Goal: Task Accomplishment & Management: Complete application form

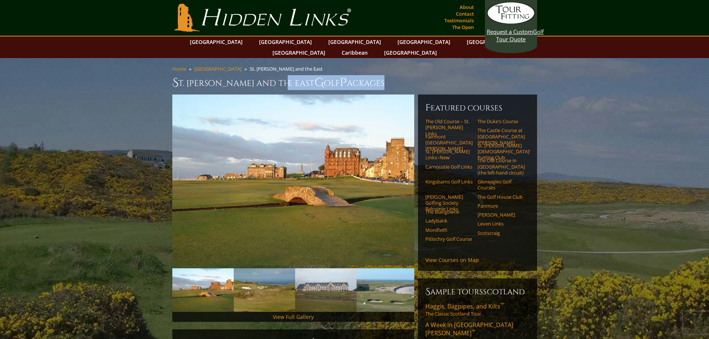
drag, startPoint x: 284, startPoint y: 74, endPoint x: 359, endPoint y: 74, distance: 75.1
click at [359, 75] on h1 "St. [PERSON_NAME] and the East G olf P ackages" at bounding box center [354, 82] width 365 height 15
click at [517, 39] on link "Request a Custom Golf Tour Quote" at bounding box center [511, 22] width 48 height 41
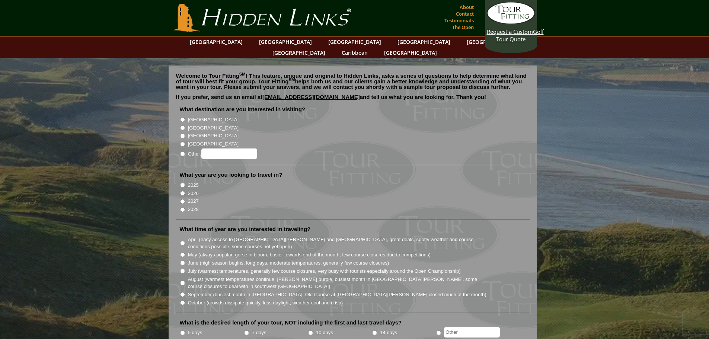
click at [181, 125] on input "[GEOGRAPHIC_DATA]" at bounding box center [182, 127] width 5 height 5
radio input "true"
click at [188, 190] on label "2026" at bounding box center [193, 193] width 11 height 7
click at [185, 191] on input "2026" at bounding box center [182, 193] width 5 height 5
radio input "true"
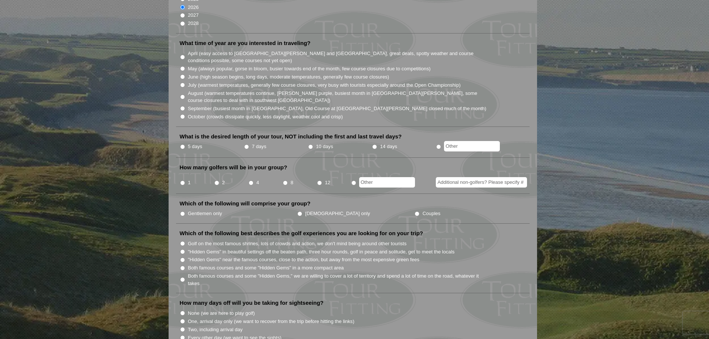
scroll to position [112, 0]
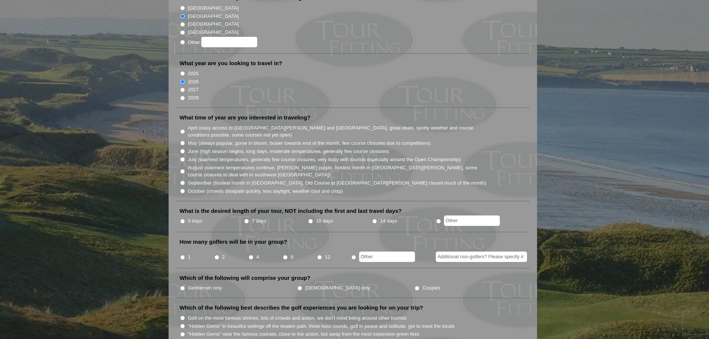
click at [250, 164] on label "August (warmest temperatures continue, heather bright purple, busiest month in …" at bounding box center [337, 171] width 299 height 15
click at [185, 169] on input "August (warmest temperatures continue, heather bright purple, busiest month in …" at bounding box center [182, 171] width 5 height 5
radio input "true"
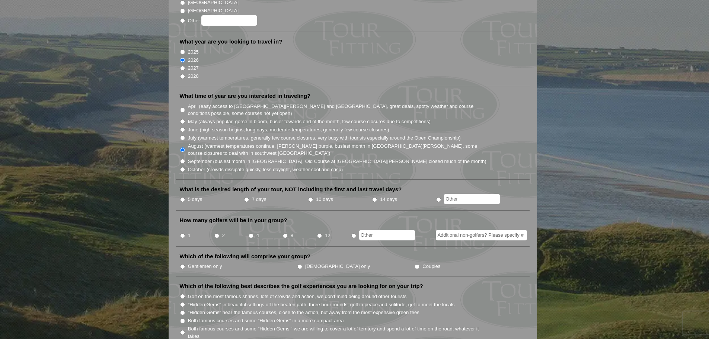
scroll to position [186, 0]
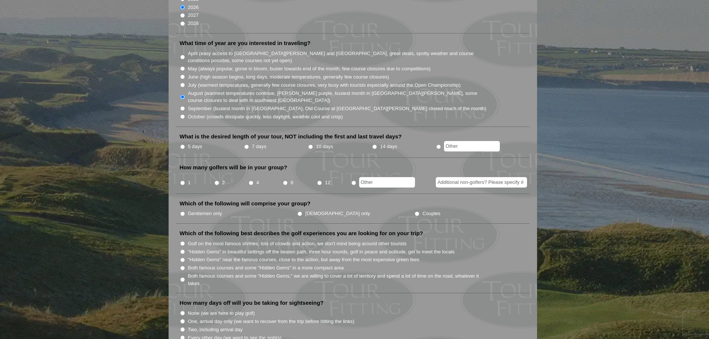
click at [253, 143] on label "7 days" at bounding box center [259, 146] width 15 height 7
click at [249, 144] on input "7 days" at bounding box center [246, 146] width 5 height 5
radio input "true"
click at [186, 142] on li "5 days" at bounding box center [212, 146] width 64 height 9
click at [190, 143] on label "5 days" at bounding box center [195, 146] width 15 height 7
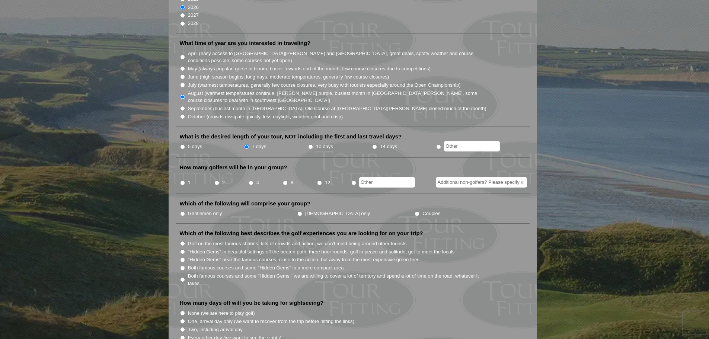
click at [185, 144] on input "5 days" at bounding box center [182, 146] width 5 height 5
radio input "true"
click at [250, 180] on input "4" at bounding box center [251, 182] width 5 height 5
radio input "true"
click at [205, 210] on label "Gentlemen only" at bounding box center [205, 213] width 34 height 7
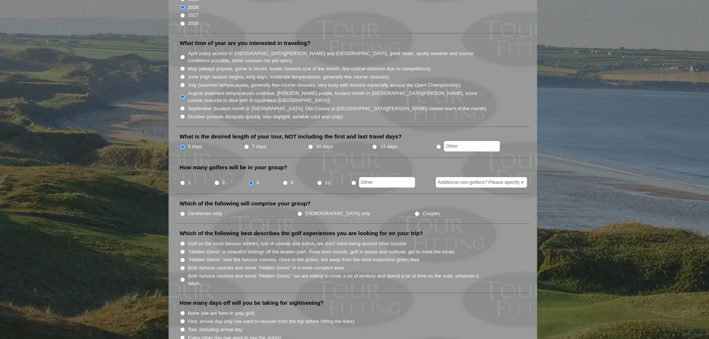
click at [185, 211] on input "Gentlemen only" at bounding box center [182, 213] width 5 height 5
radio input "true"
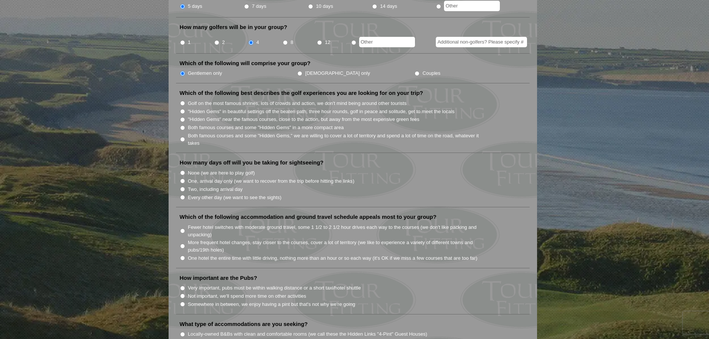
scroll to position [335, 0]
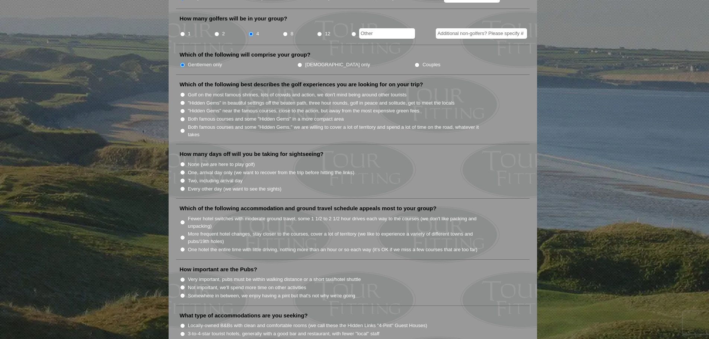
click at [245, 161] on label "None (we are here to play golf)" at bounding box center [221, 164] width 67 height 7
click at [185, 162] on input "None (we are here to play golf)" at bounding box center [182, 164] width 5 height 5
radio input "true"
click at [235, 124] on label "Both famous courses and some "Hidden Gems," we are willing to cover a lot of te…" at bounding box center [337, 131] width 299 height 15
click at [185, 128] on input "Both famous courses and some "Hidden Gems," we are willing to cover a lot of te…" at bounding box center [182, 130] width 5 height 5
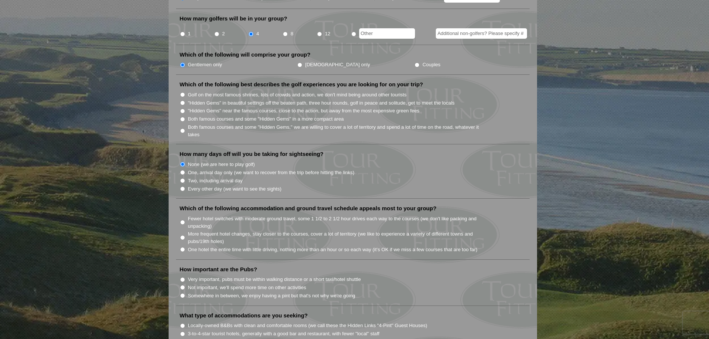
radio input "true"
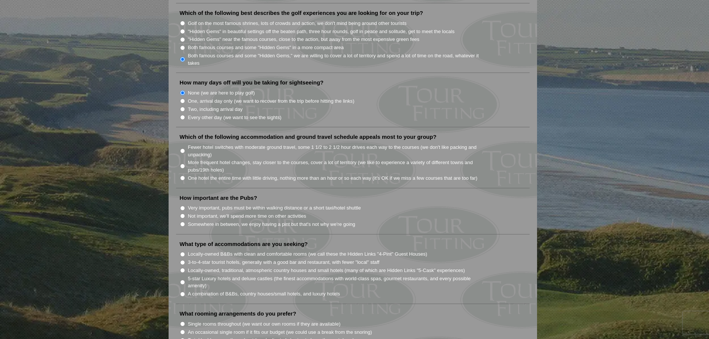
scroll to position [409, 0]
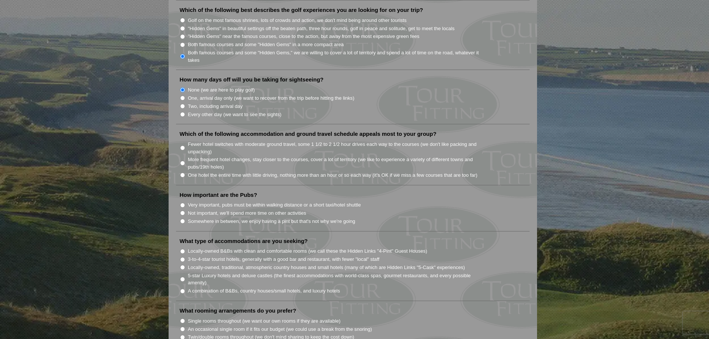
click at [209, 141] on label "Fewer hotel switches with moderate ground travel, some 1 1/2 to 2 1/2 hour driv…" at bounding box center [337, 148] width 299 height 15
click at [185, 145] on input "Fewer hotel switches with moderate ground travel, some 1 1/2 to 2 1/2 hour driv…" at bounding box center [182, 147] width 5 height 5
radio input "true"
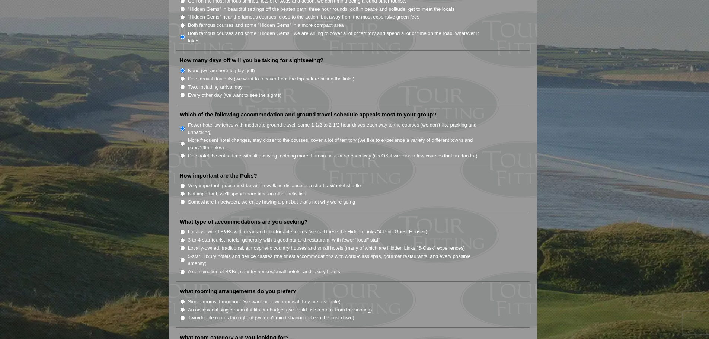
scroll to position [484, 0]
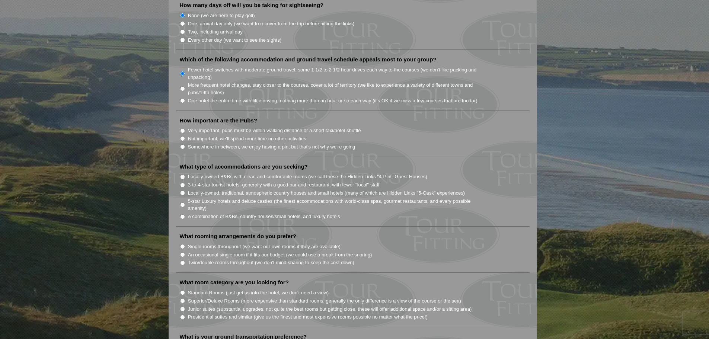
click at [242, 143] on label "Somewhere in between, we enjoy having a pint but that's not why we're going" at bounding box center [271, 146] width 167 height 7
click at [185, 144] on input "Somewhere in between, we enjoy having a pint but that's not why we're going" at bounding box center [182, 146] width 5 height 5
radio input "true"
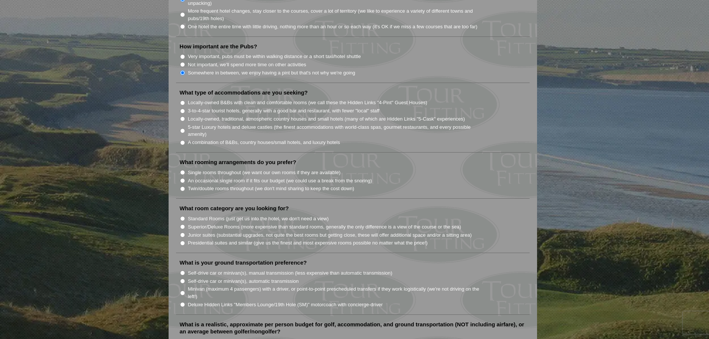
scroll to position [558, 0]
click at [234, 107] on label "3-to-4-star tourist hotels, generally with a good bar and restaurant, with fewe…" at bounding box center [284, 110] width 192 height 7
click at [185, 108] on input "3-to-4-star tourist hotels, generally with a good bar and restaurant, with fewe…" at bounding box center [182, 110] width 5 height 5
radio input "true"
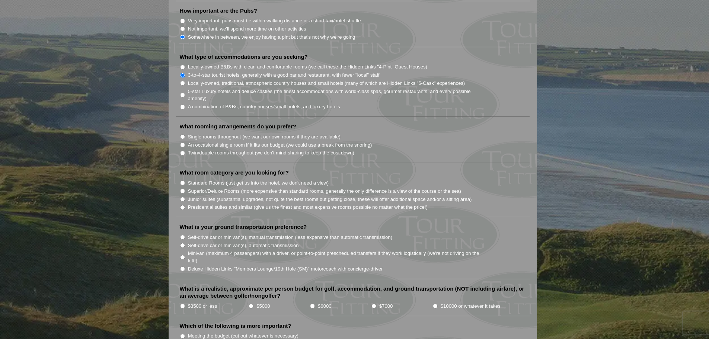
scroll to position [595, 0]
click at [257, 131] on label "Single rooms throughout (we want our own rooms if they are available)" at bounding box center [264, 134] width 153 height 7
click at [185, 132] on input "Single rooms throughout (we want our own rooms if they are available)" at bounding box center [182, 134] width 5 height 5
radio input "true"
click at [260, 140] on label "An occasional single room if it fits our budget (we could use a break from the …" at bounding box center [280, 143] width 184 height 7
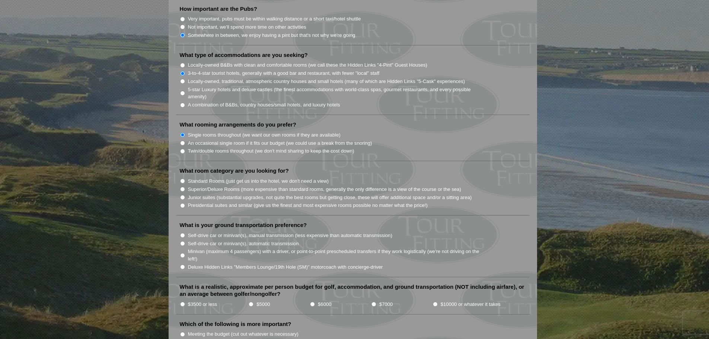
click at [185, 141] on input "An occasional single room if it fits our budget (we could use a break from the …" at bounding box center [182, 143] width 5 height 5
radio input "true"
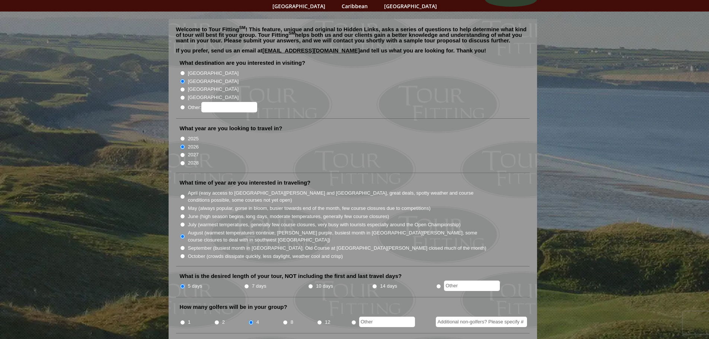
scroll to position [0, 0]
